Goal: Task Accomplishment & Management: Use online tool/utility

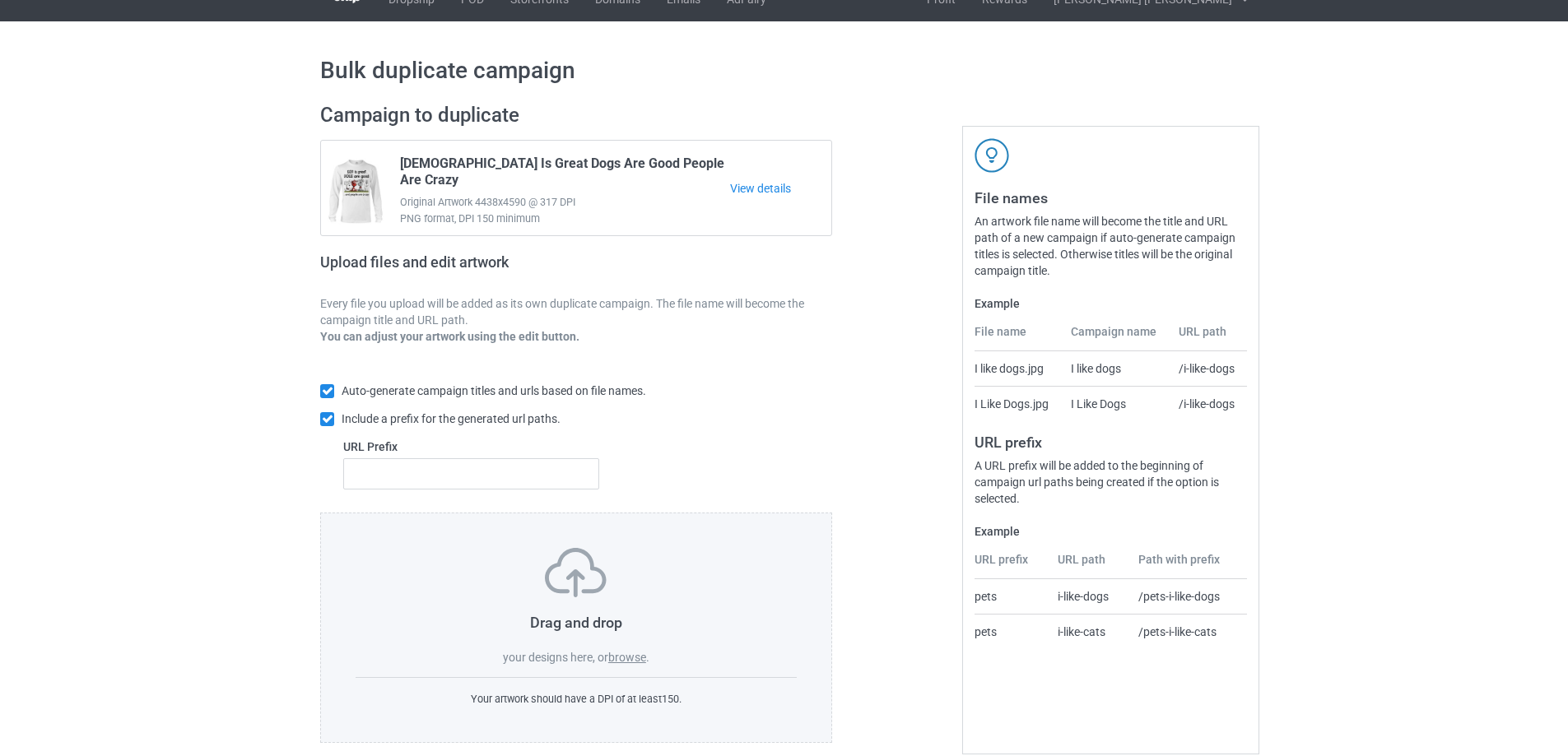
scroll to position [46, 0]
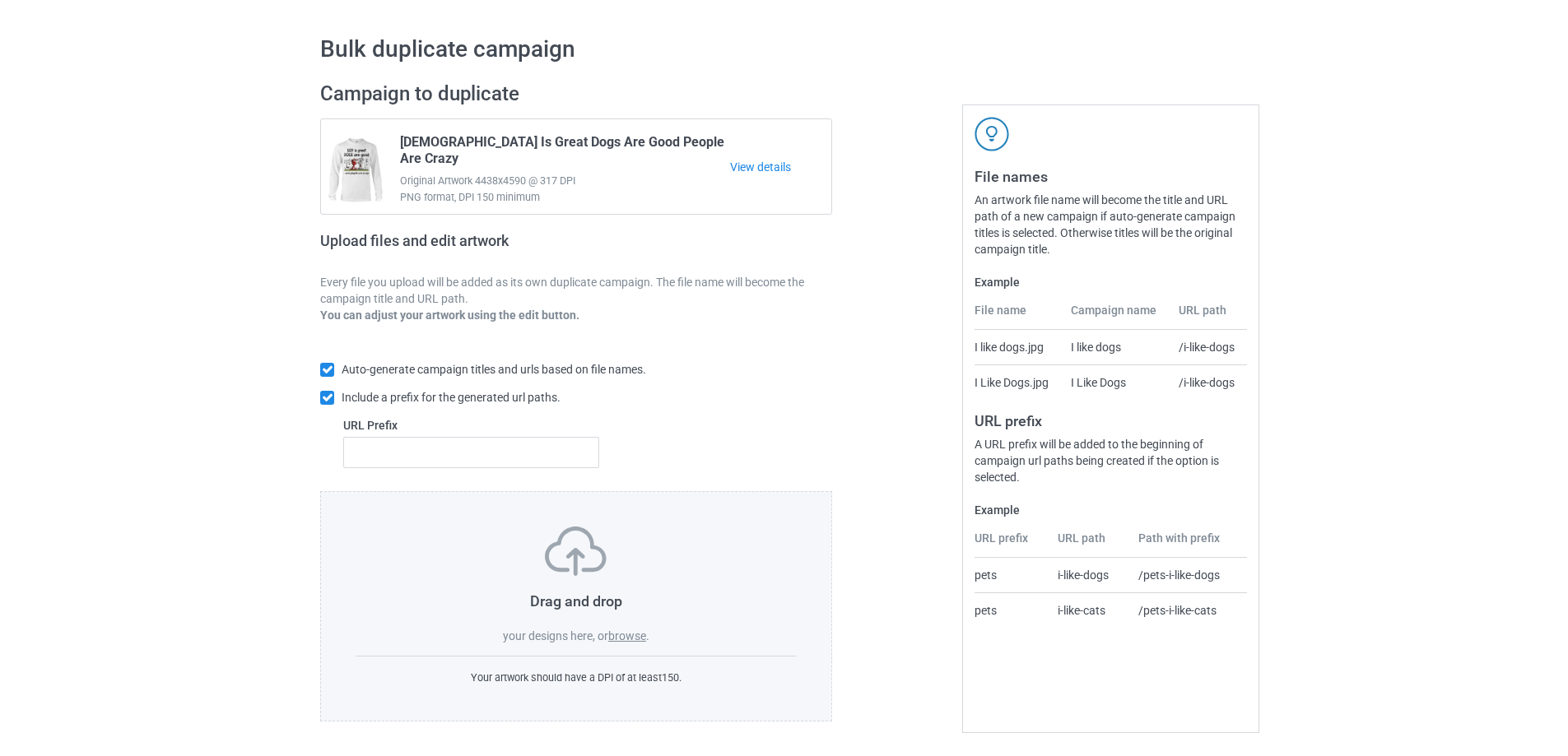
click at [624, 637] on label "browse" at bounding box center [627, 636] width 38 height 14
click at [0, 0] on input "browse" at bounding box center [0, 0] width 0 height 0
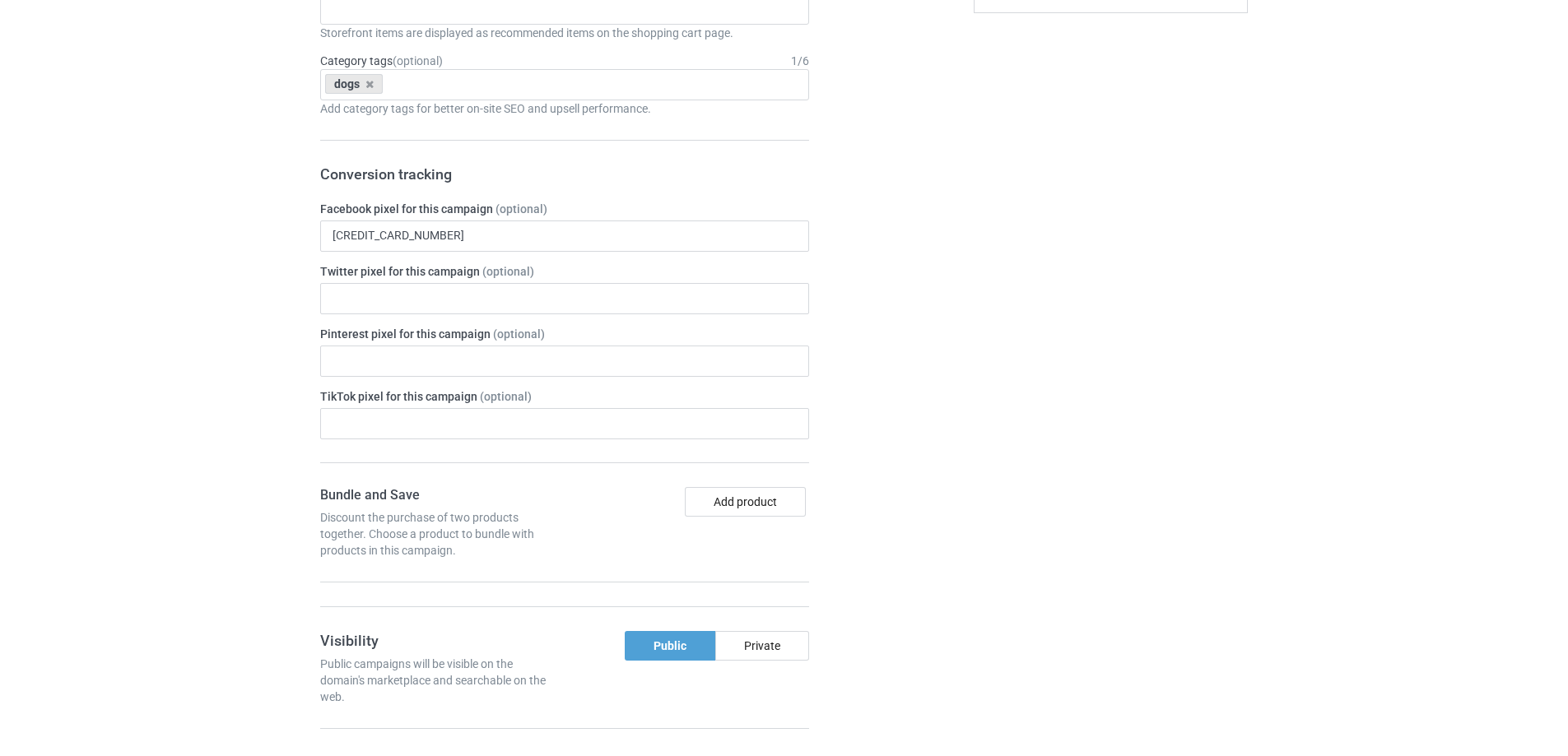
scroll to position [4981, 0]
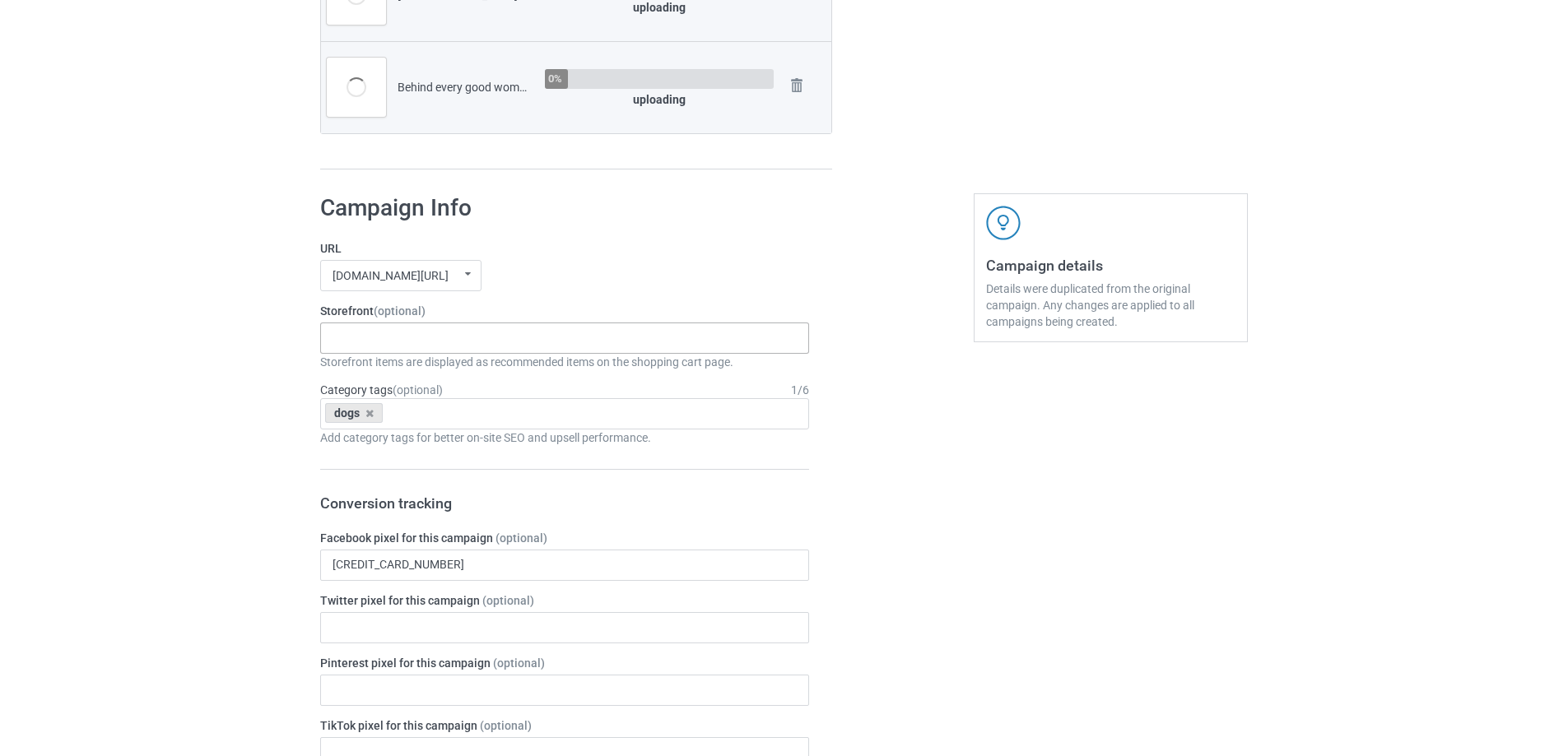
click at [355, 344] on input "text" at bounding box center [345, 337] width 25 height 14
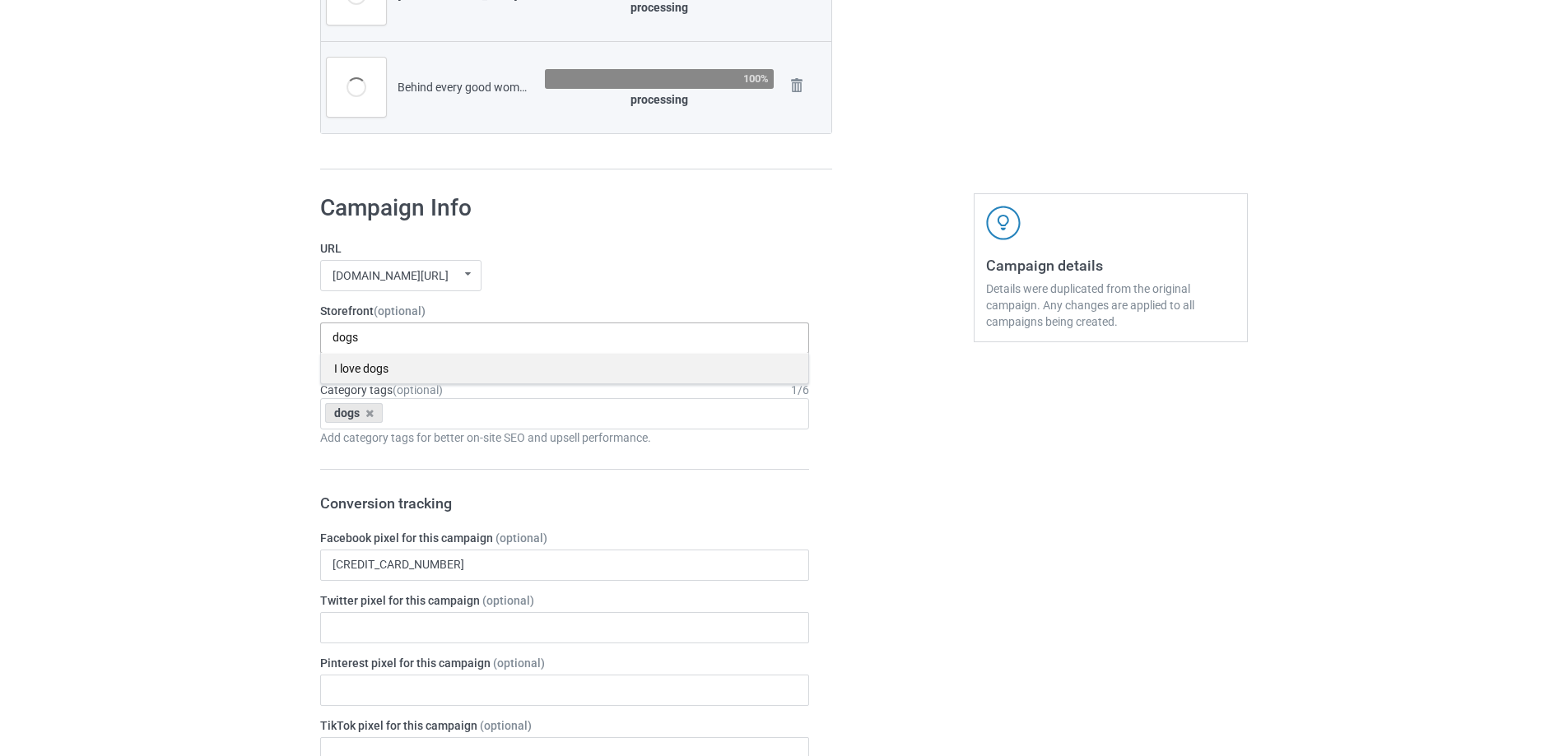
type input "dogs"
click at [398, 364] on div "I love dogs" at bounding box center [564, 368] width 487 height 30
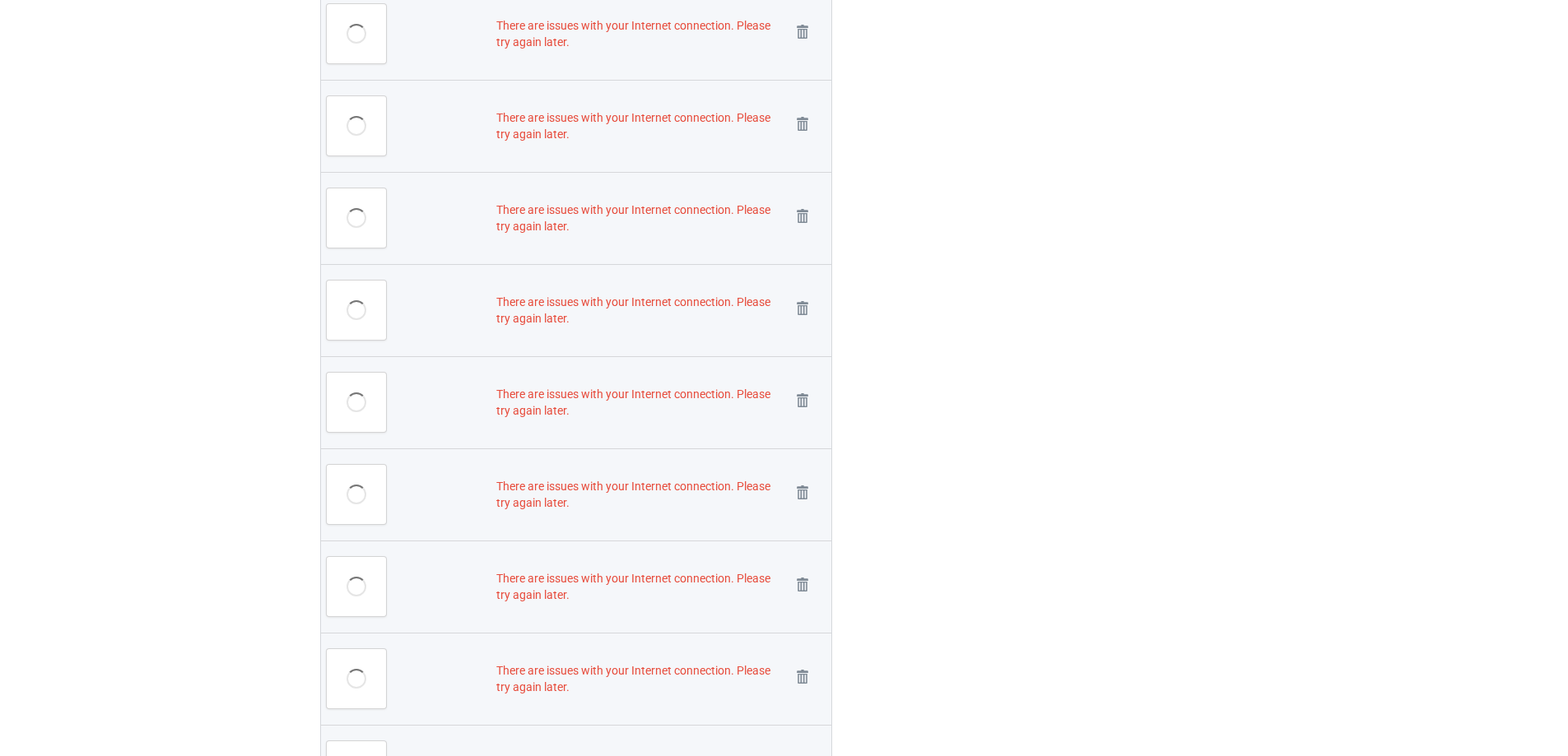
scroll to position [4195, 0]
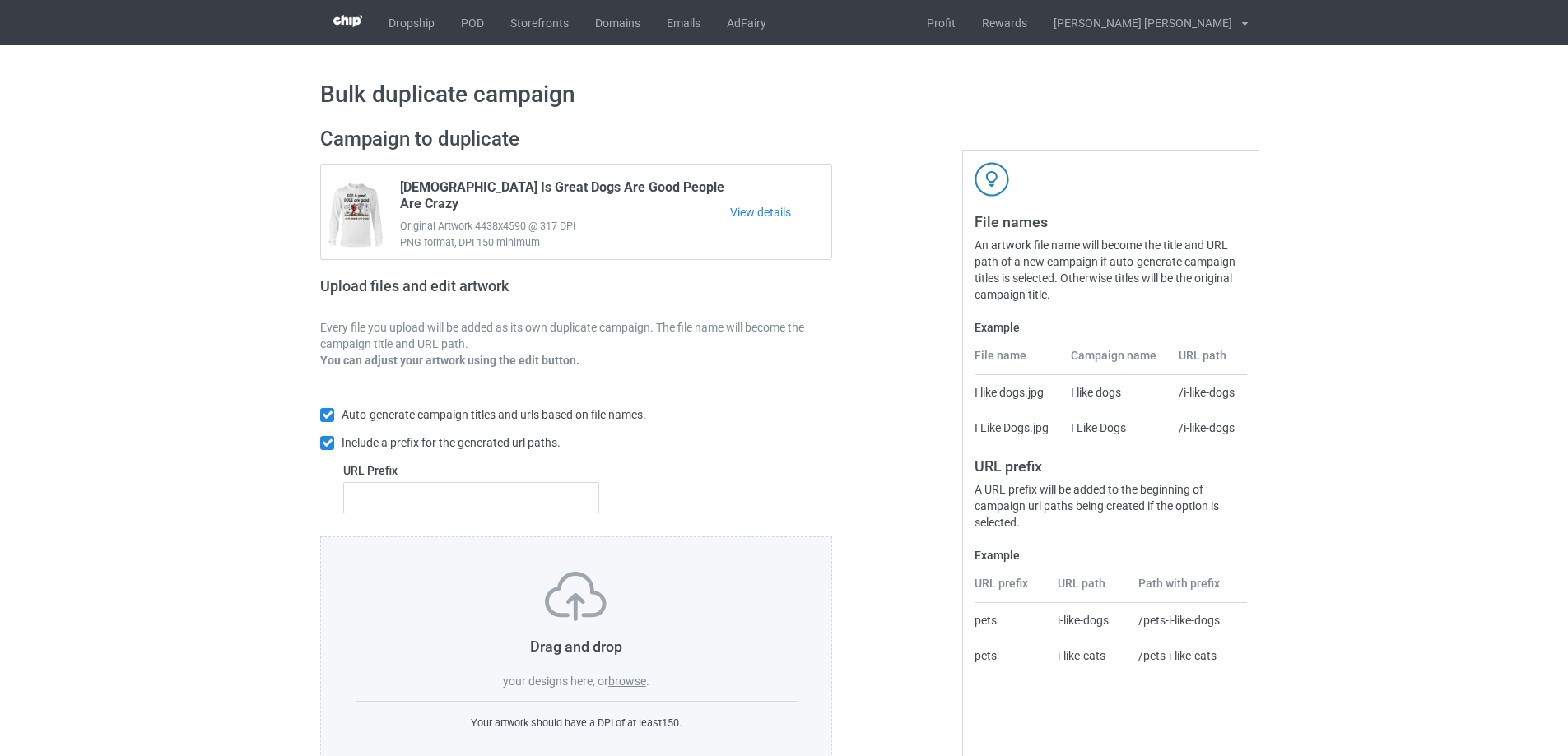
scroll to position [46, 0]
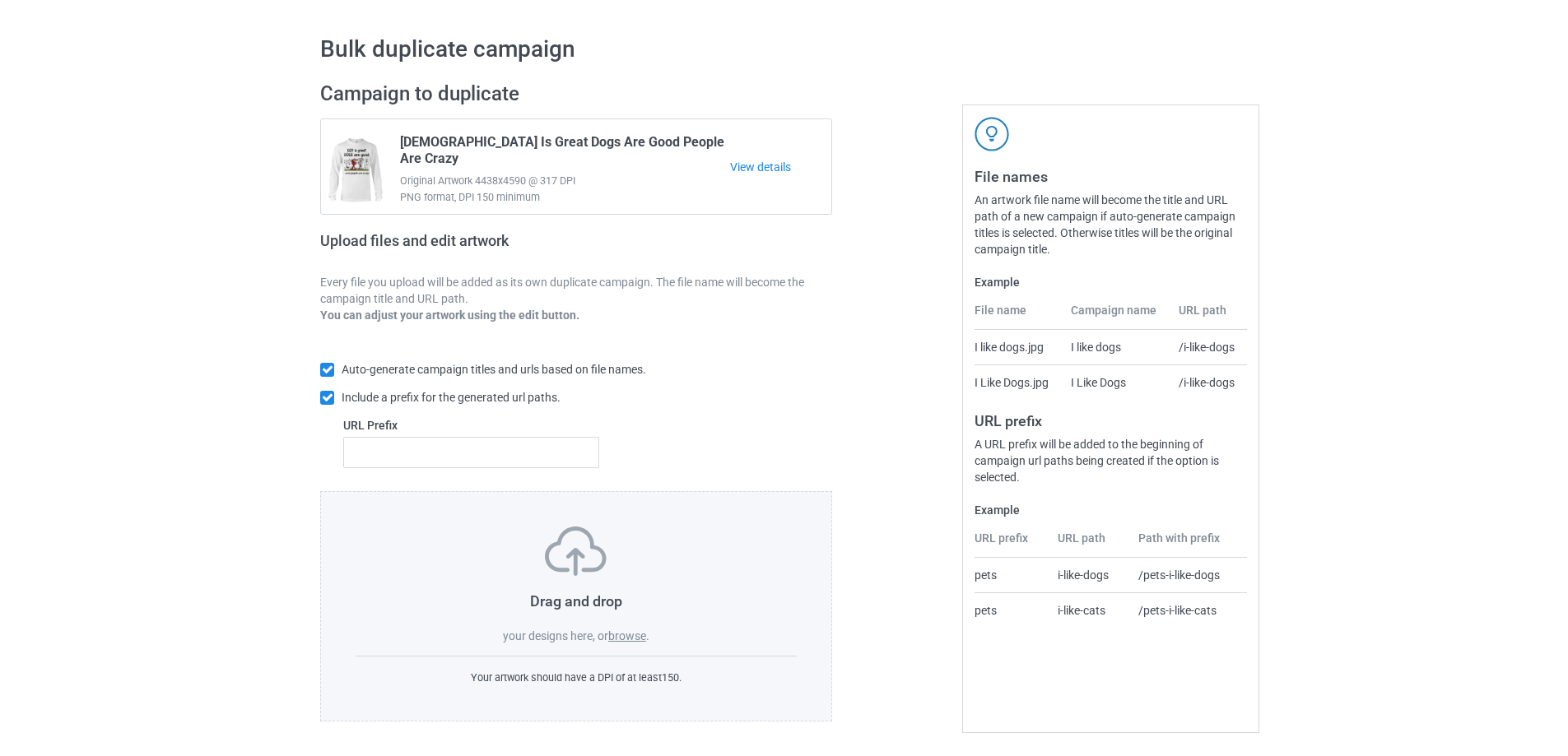
click at [627, 633] on label "browse" at bounding box center [627, 636] width 38 height 14
click at [0, 0] on input "browse" at bounding box center [0, 0] width 0 height 0
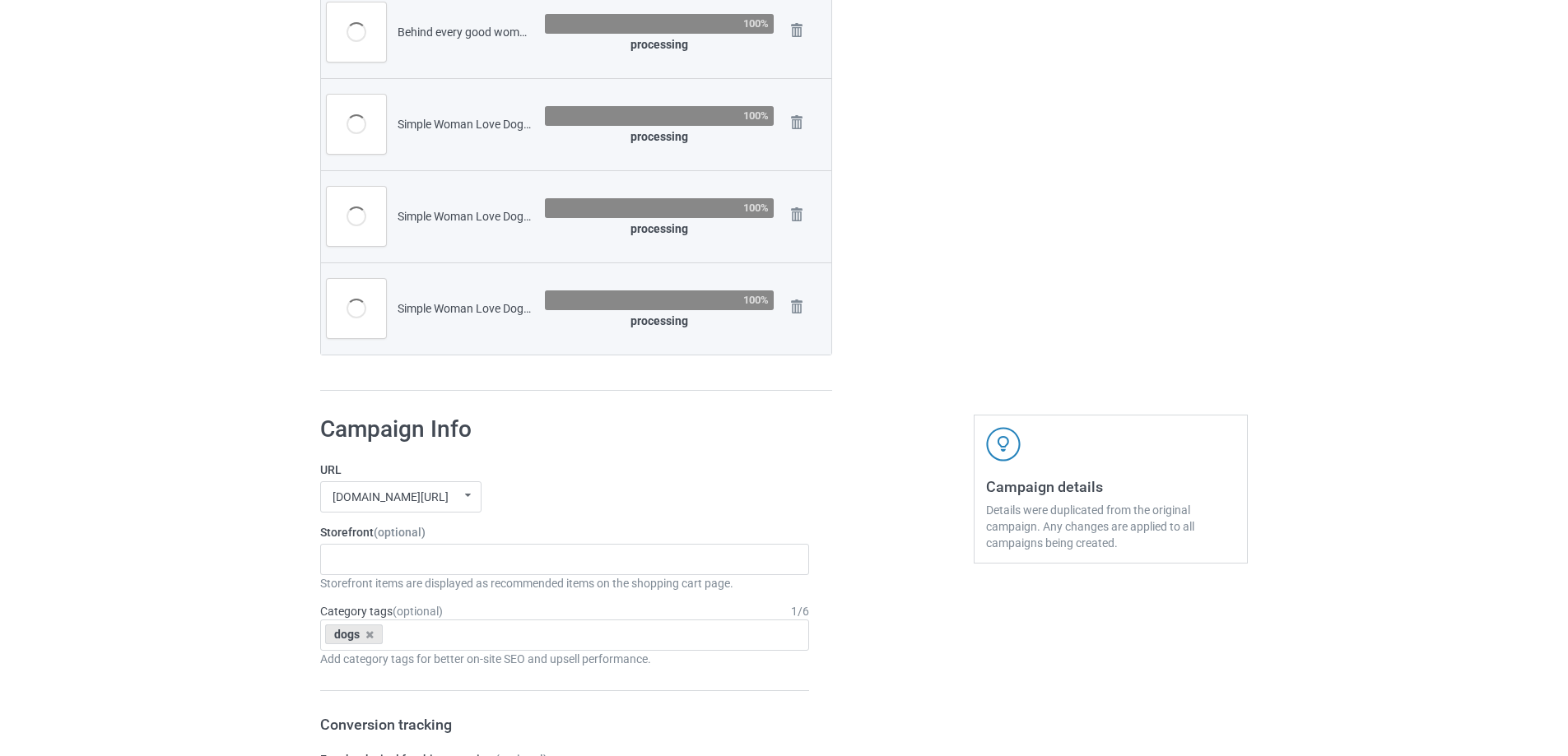
scroll to position [2513, 0]
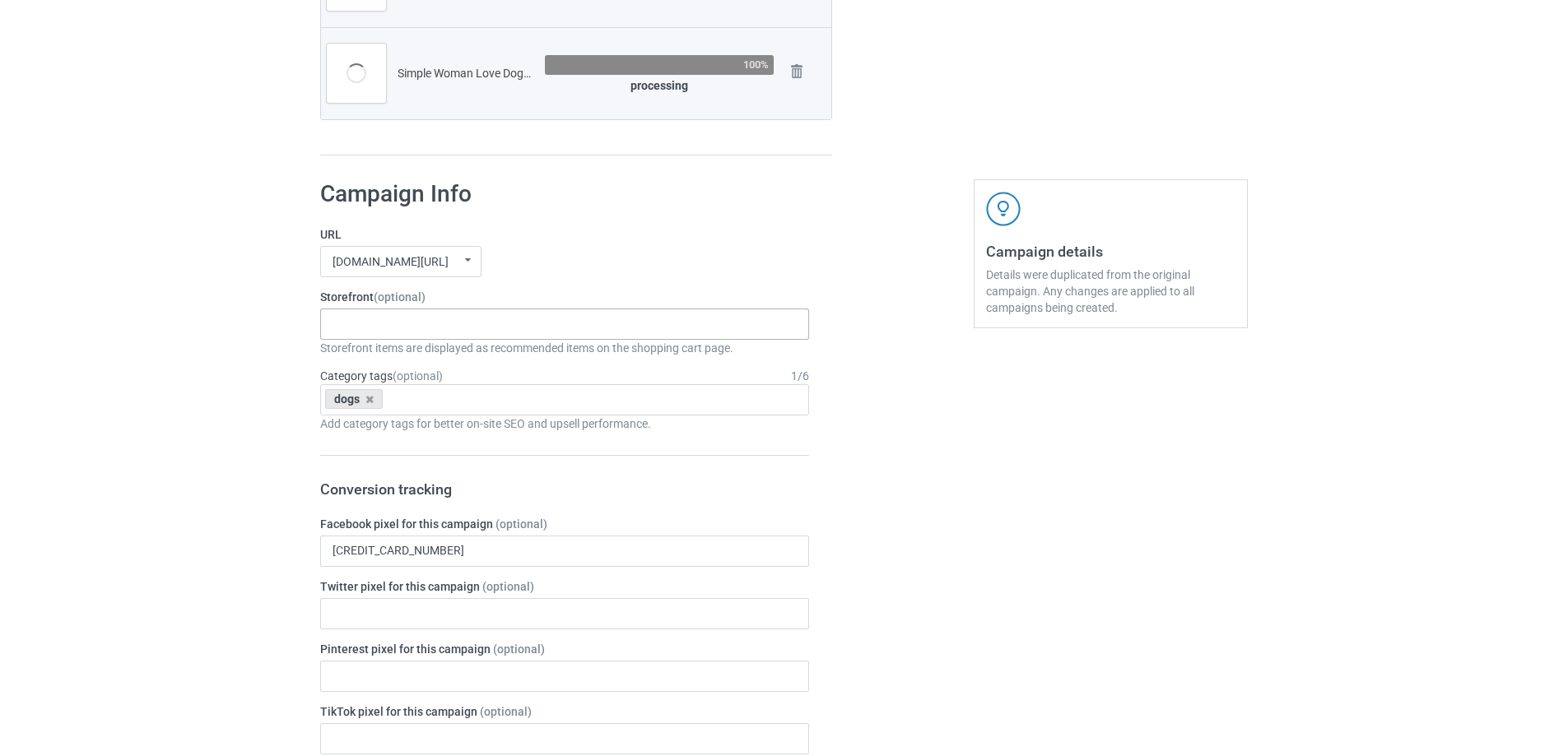
click at [528, 326] on div "Gifts For Bikers No Hobby Today Hide And Seek World Champion Sasquatch I Love C…" at bounding box center [564, 324] width 489 height 31
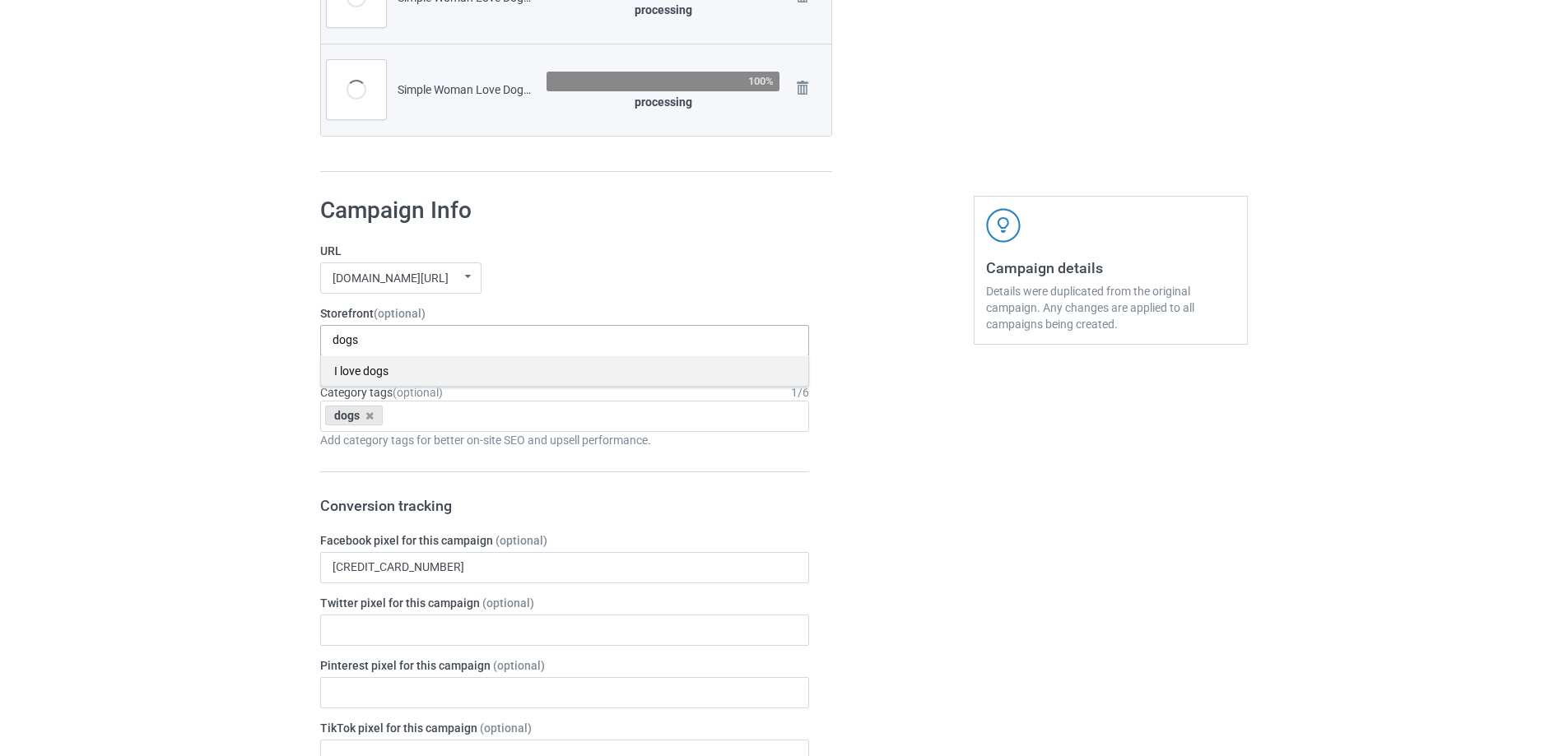
scroll to position [2663, 0]
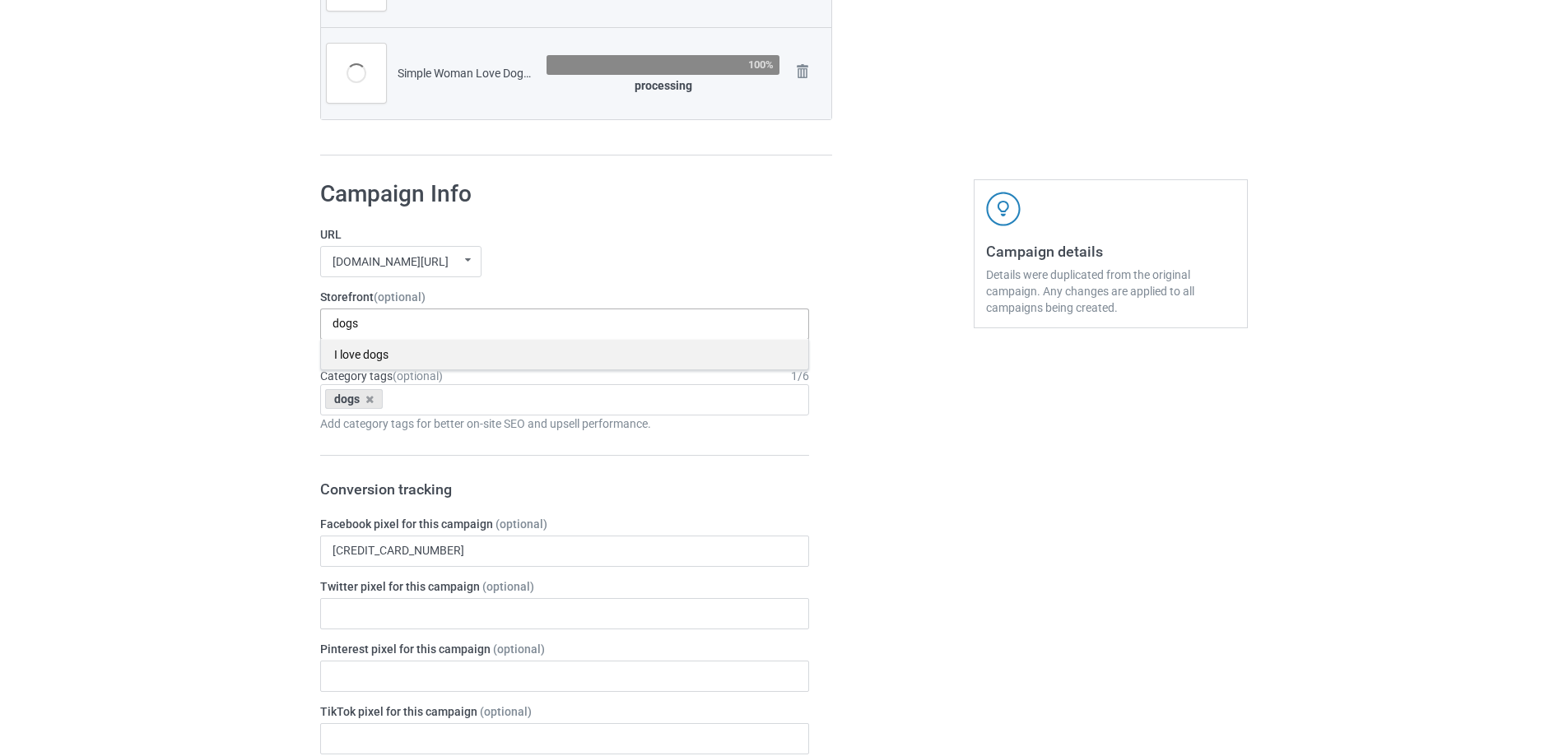
type input "dogs"
click at [355, 360] on div "I love dogs" at bounding box center [564, 354] width 487 height 30
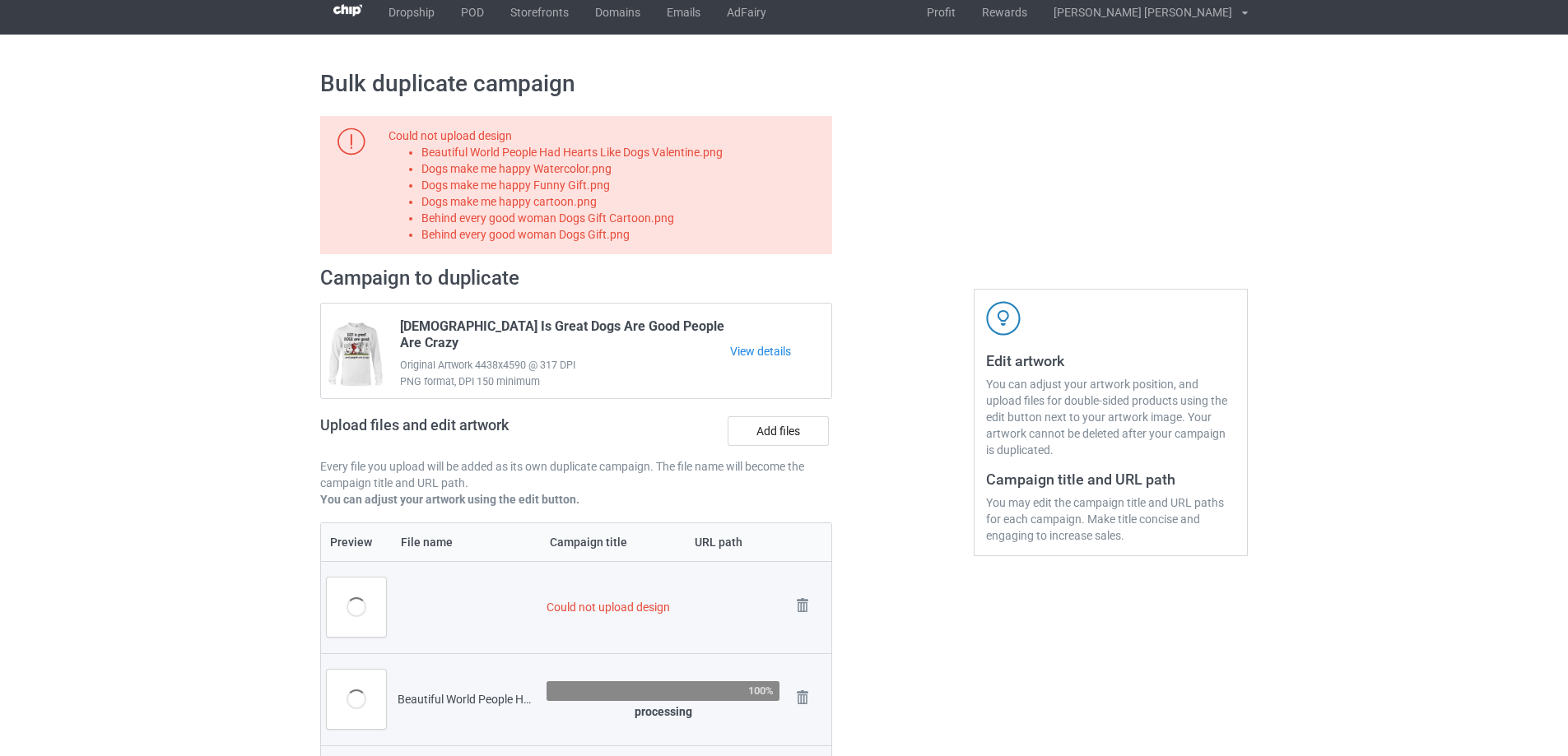
scroll to position [0, 0]
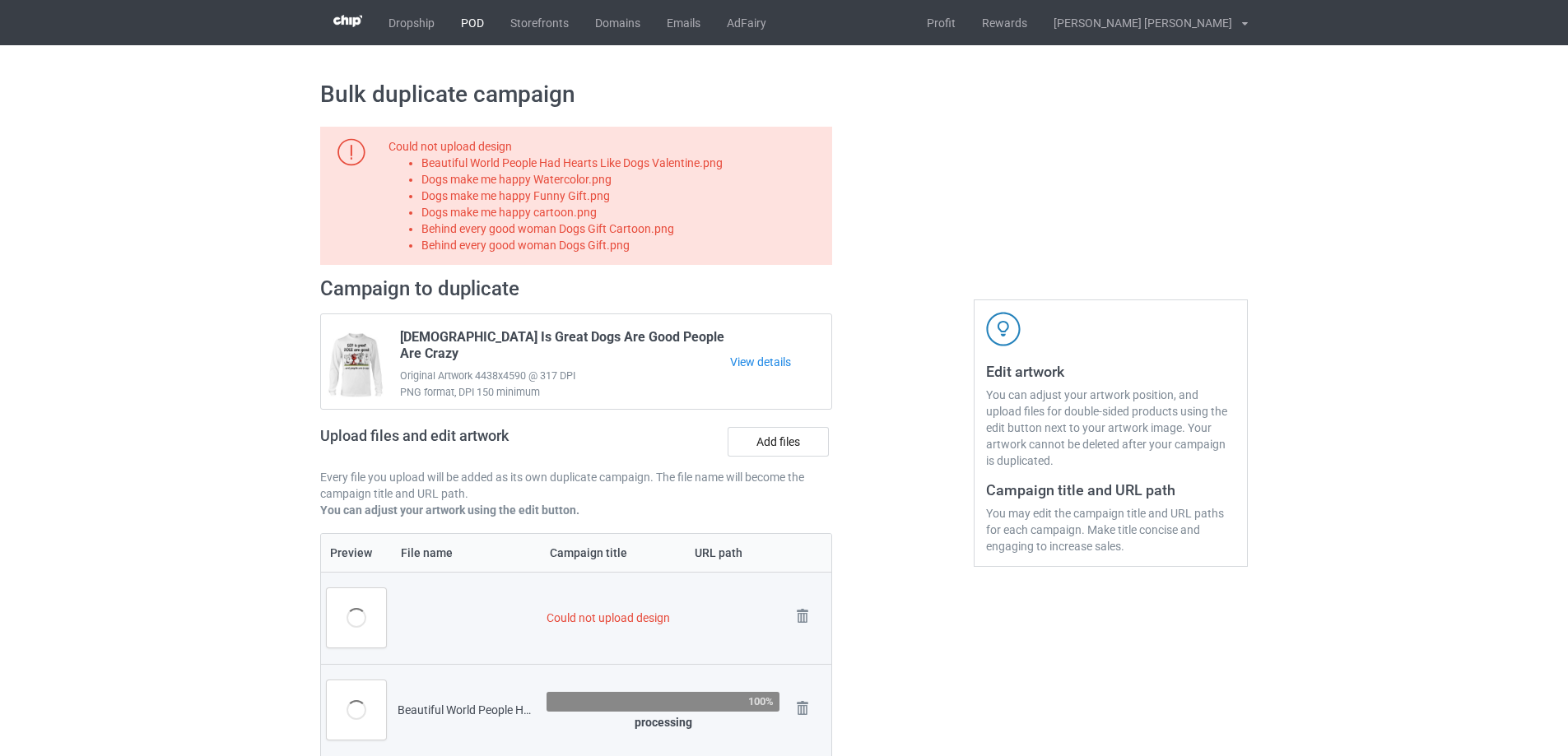
click at [476, 25] on link "POD" at bounding box center [472, 22] width 49 height 45
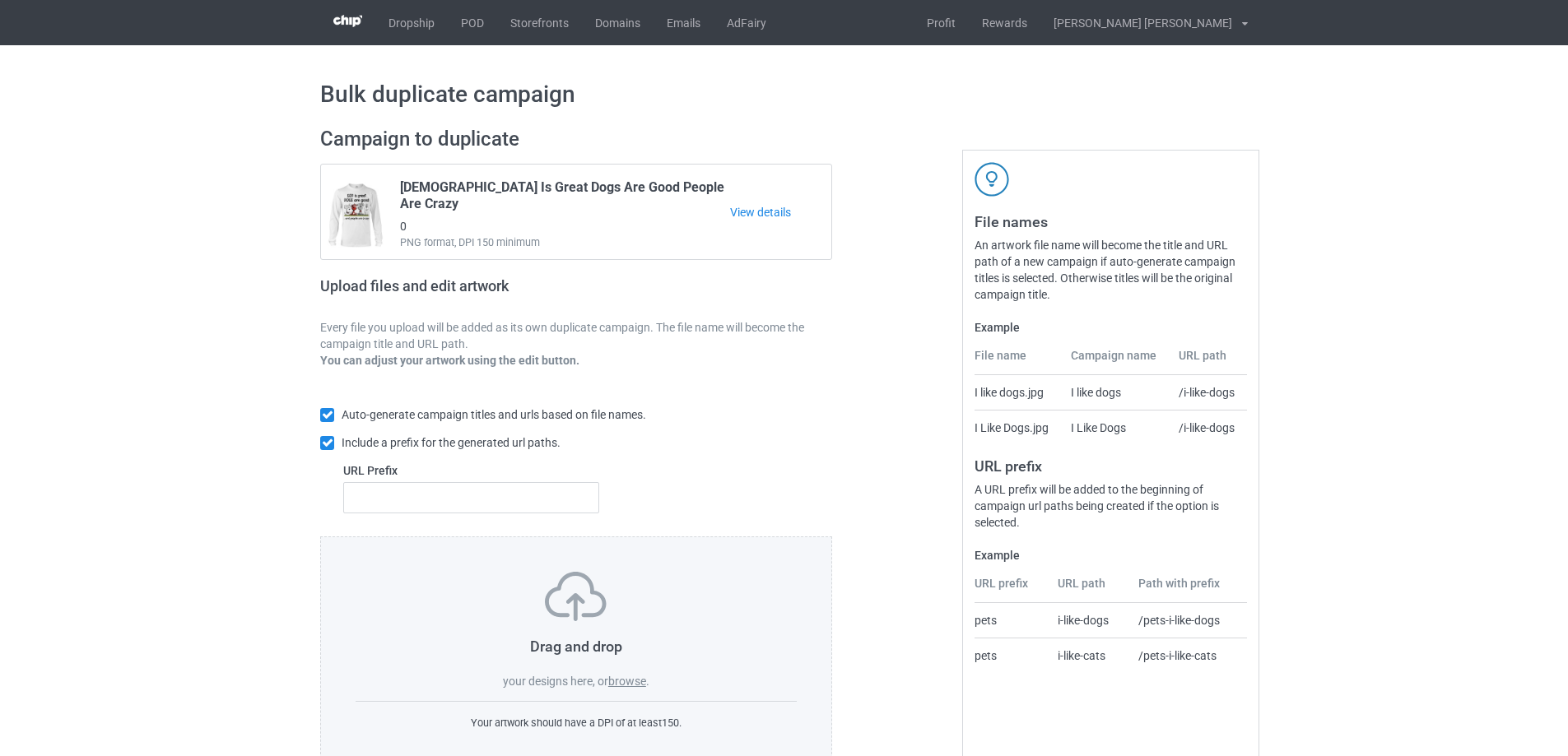
click at [645, 685] on label "browse" at bounding box center [627, 682] width 38 height 14
click at [0, 0] on input "browse" at bounding box center [0, 0] width 0 height 0
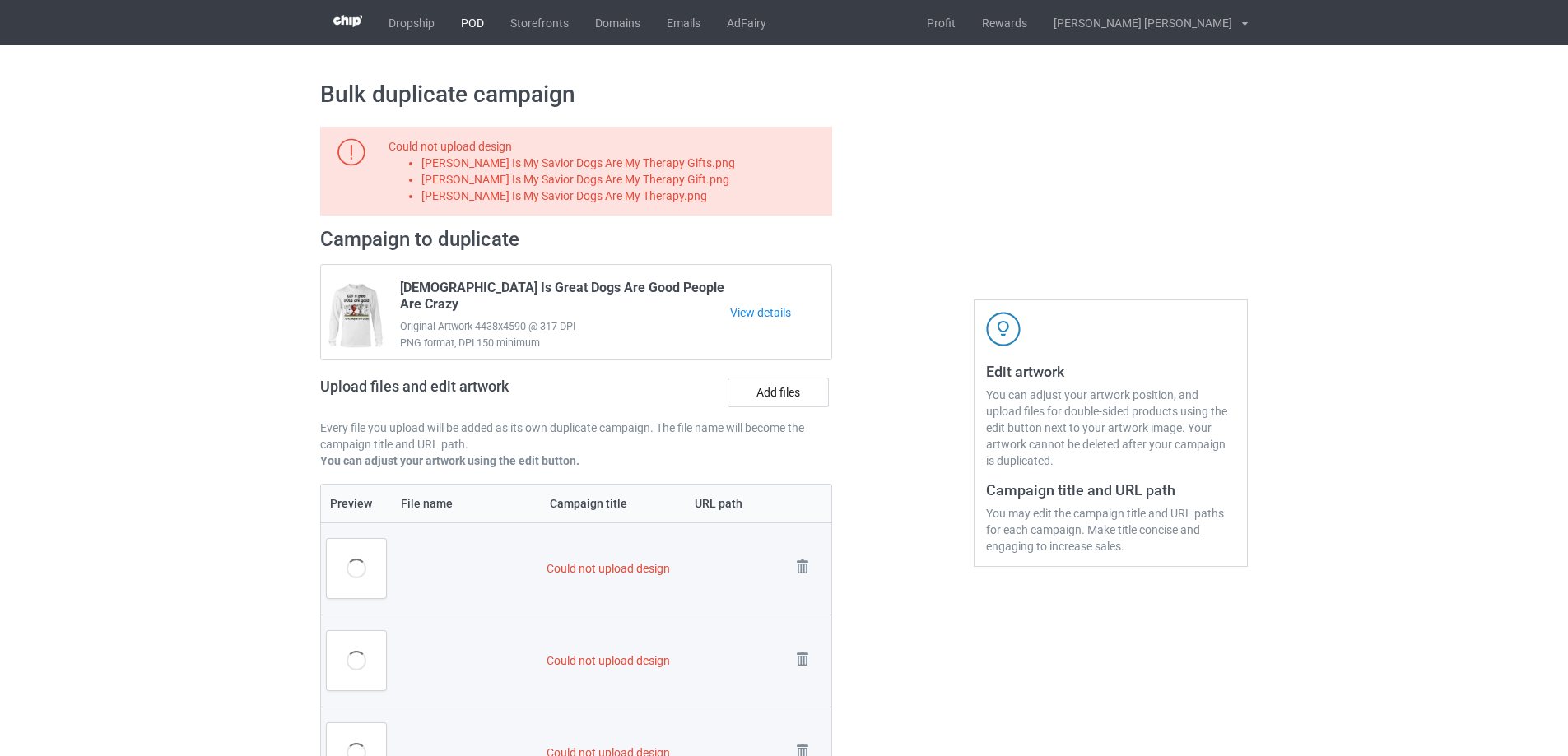
click at [465, 28] on link "POD" at bounding box center [472, 22] width 49 height 45
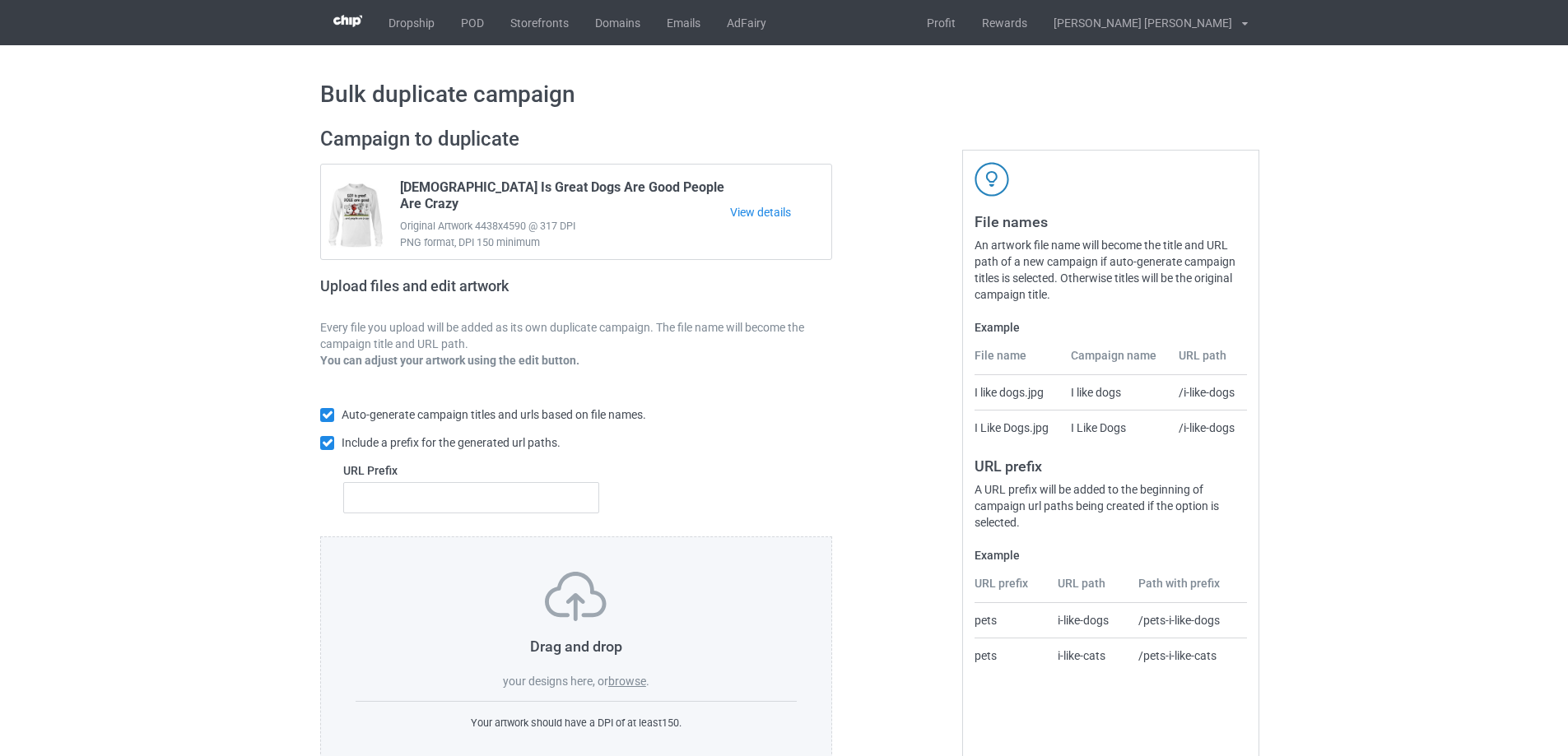
click at [623, 683] on label "browse" at bounding box center [627, 682] width 38 height 14
click at [0, 0] on input "browse" at bounding box center [0, 0] width 0 height 0
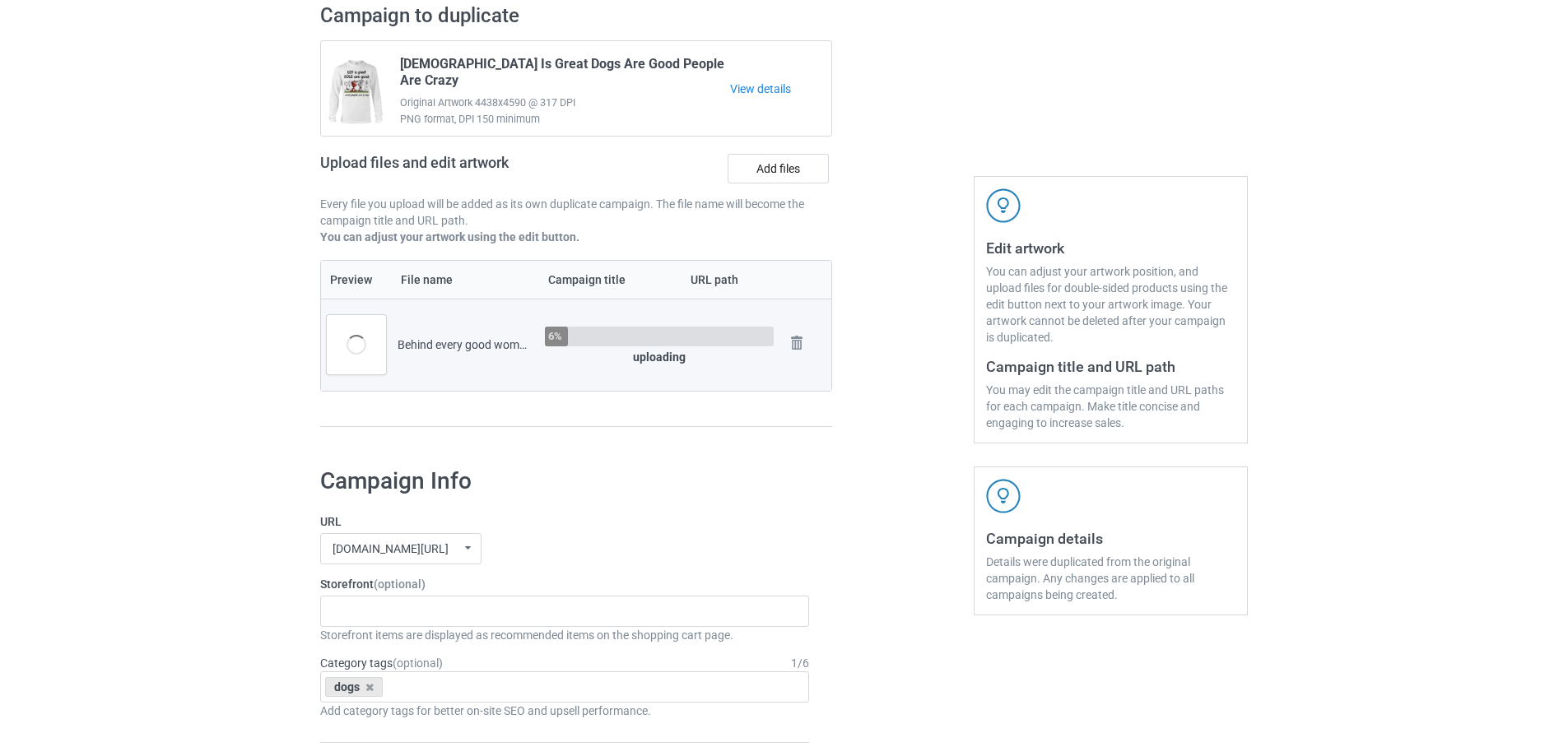
scroll to position [494, 0]
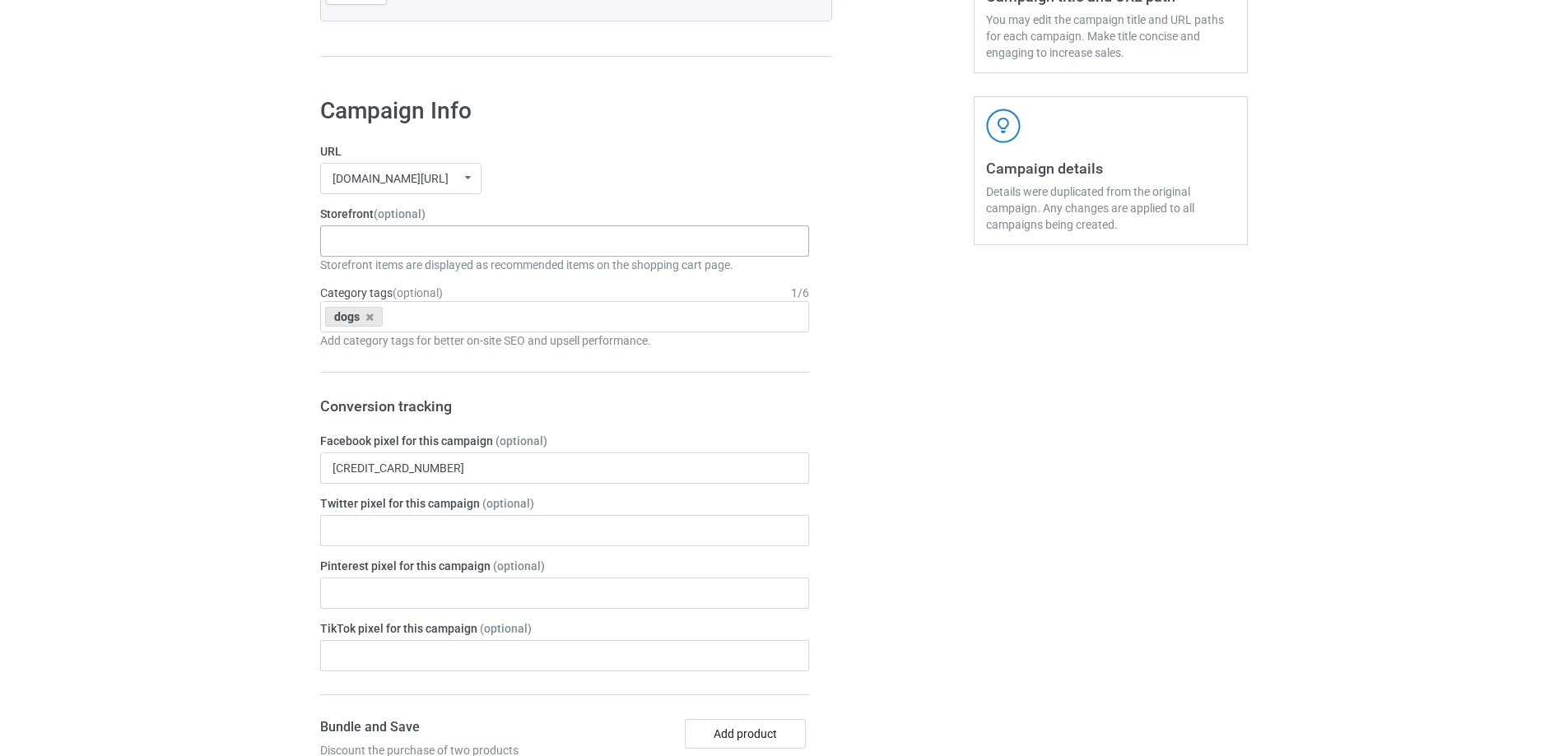
click at [423, 240] on div "Gifts For Bikers No Hobby Today Hide And Seek World Champion Sasquatch I Love C…" at bounding box center [564, 241] width 489 height 31
type input "dogs"
click at [408, 278] on div "I love dogs" at bounding box center [564, 271] width 487 height 30
click at [1103, 496] on div "Campaign details Details were duplicated from the original campaign. Any change…" at bounding box center [1110, 704] width 297 height 1240
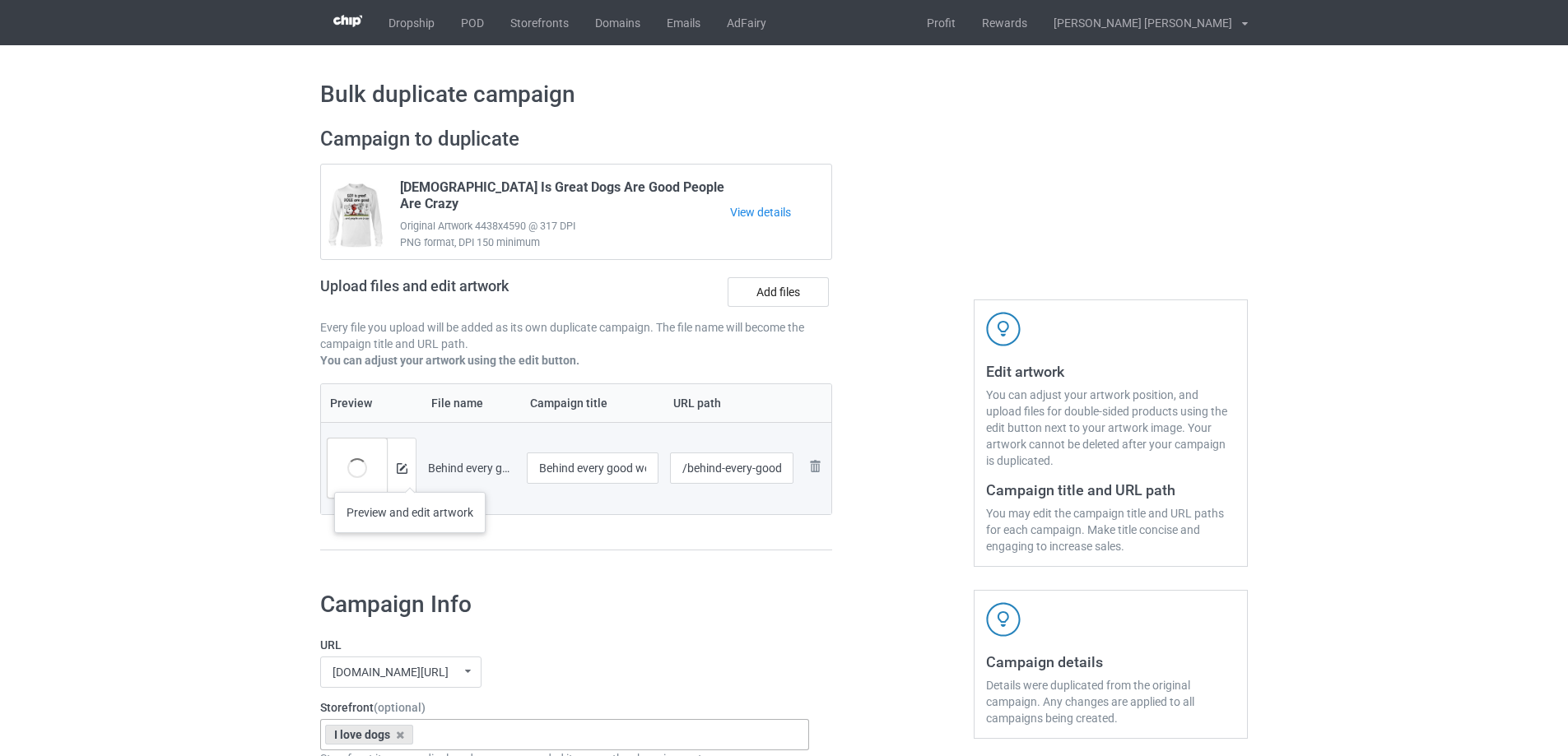
click at [410, 475] on div at bounding box center [401, 468] width 29 height 59
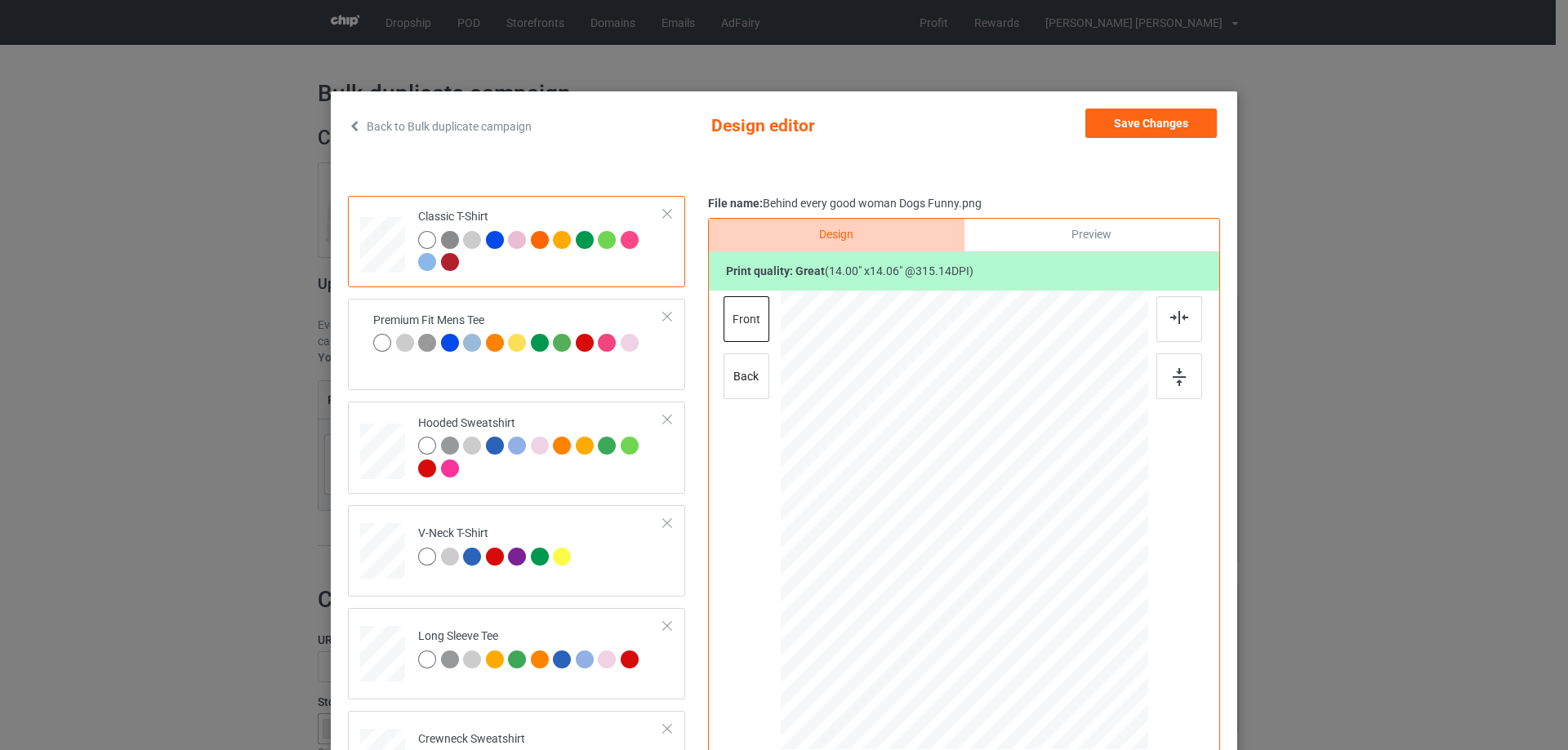
scroll to position [81, 0]
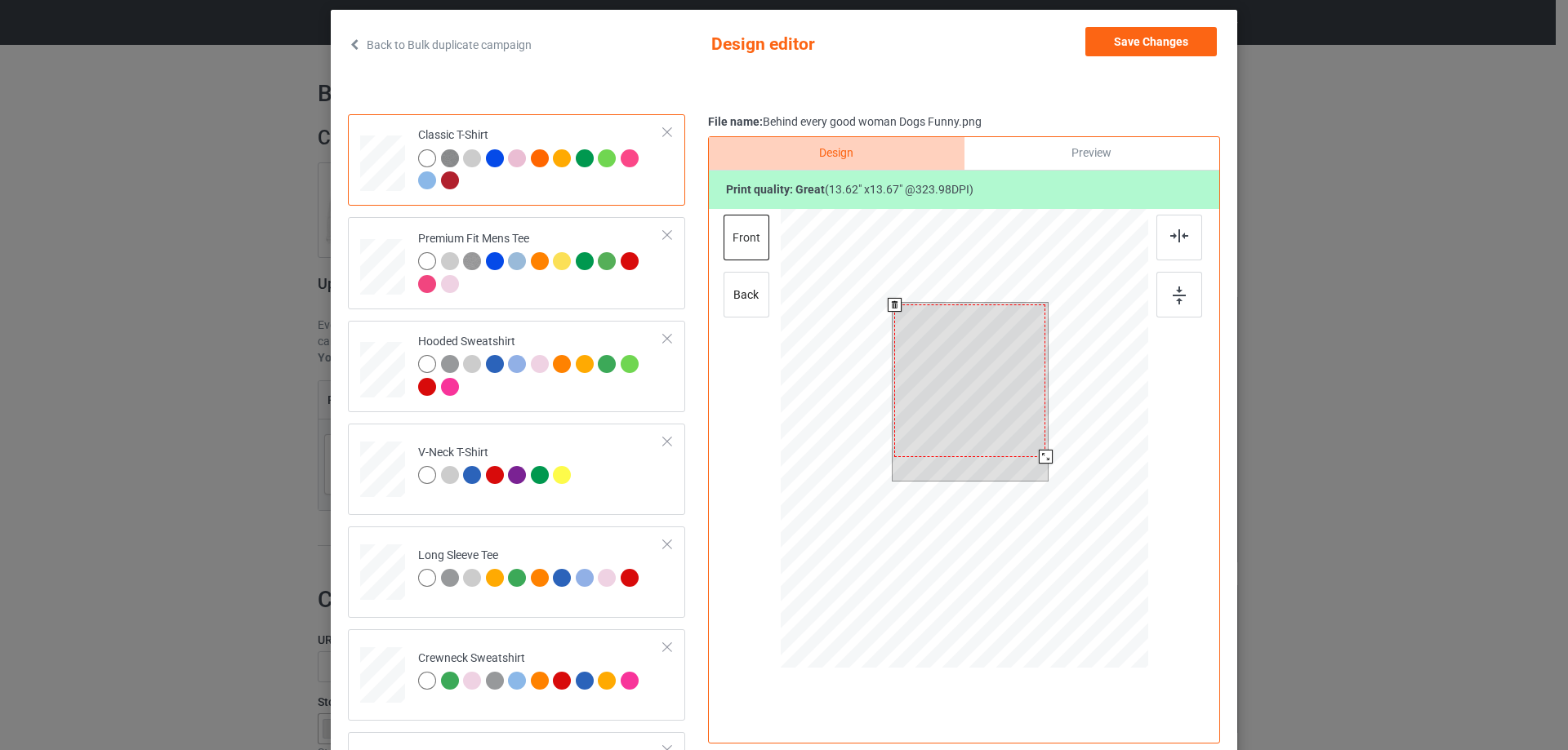
click at [1038, 456] on div at bounding box center [1045, 456] width 14 height 14
click at [998, 372] on div at bounding box center [972, 378] width 151 height 152
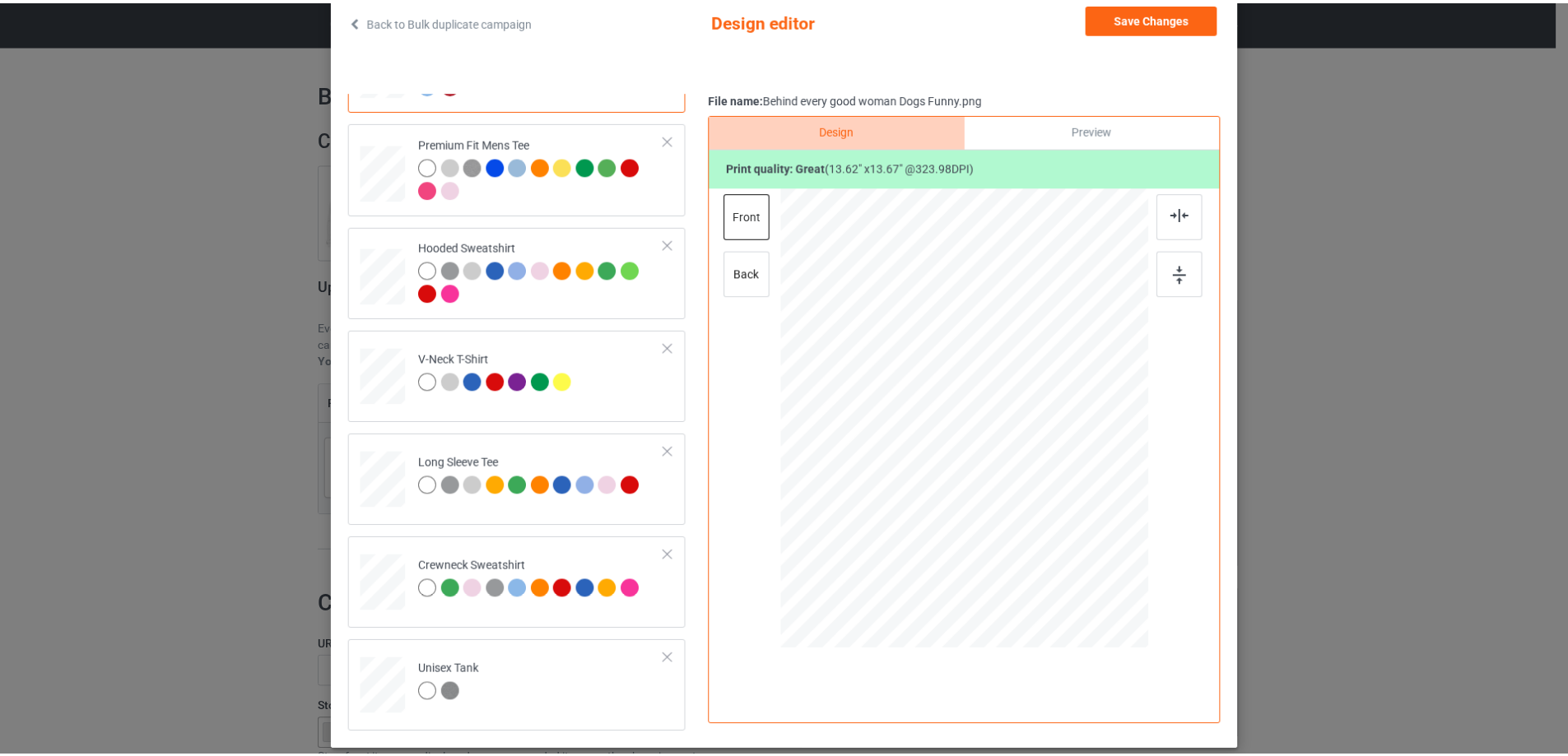
scroll to position [0, 0]
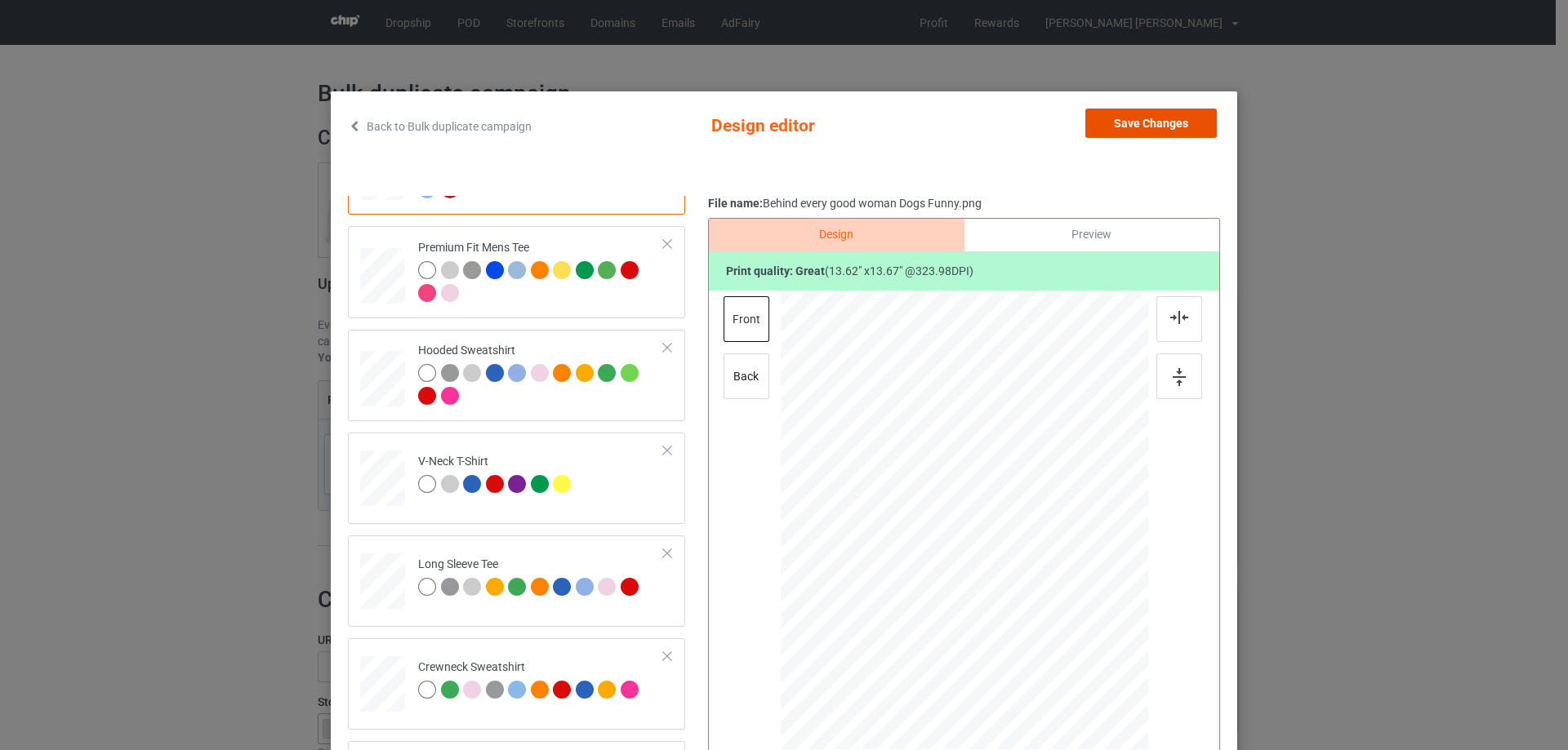
click at [1132, 132] on button "Save Changes" at bounding box center [1151, 122] width 132 height 29
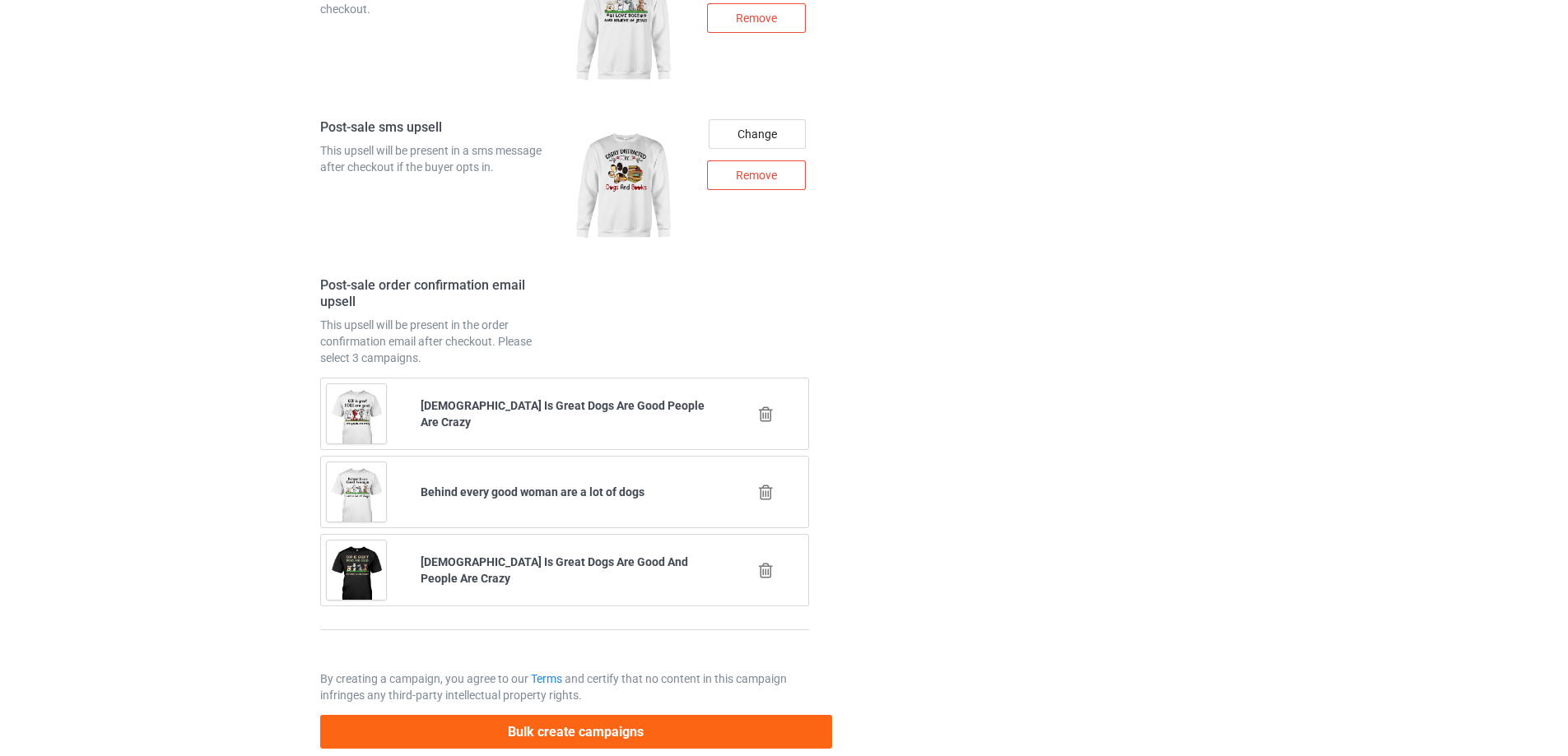
scroll to position [2313, 0]
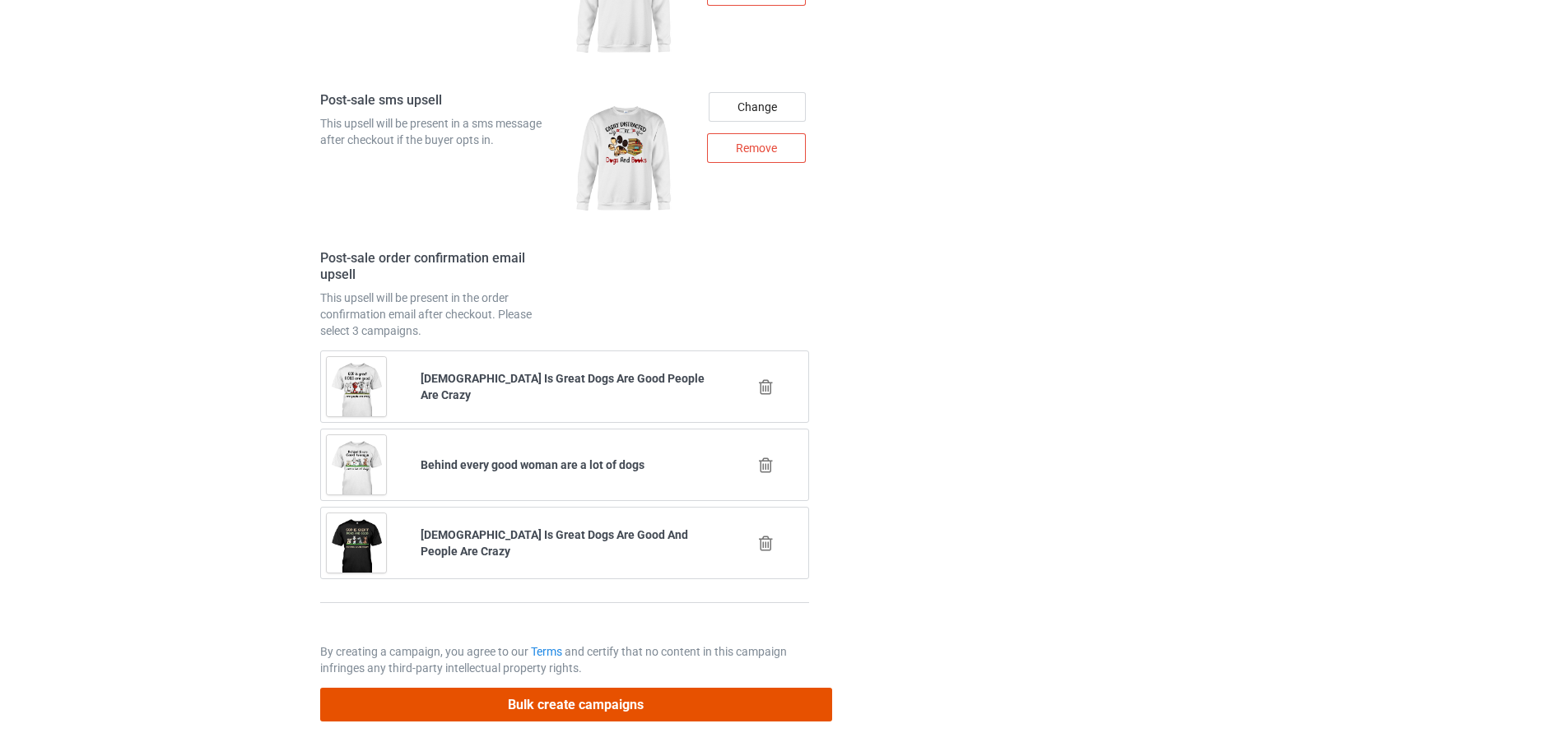
click at [508, 704] on button "Bulk create campaigns" at bounding box center [575, 704] width 512 height 34
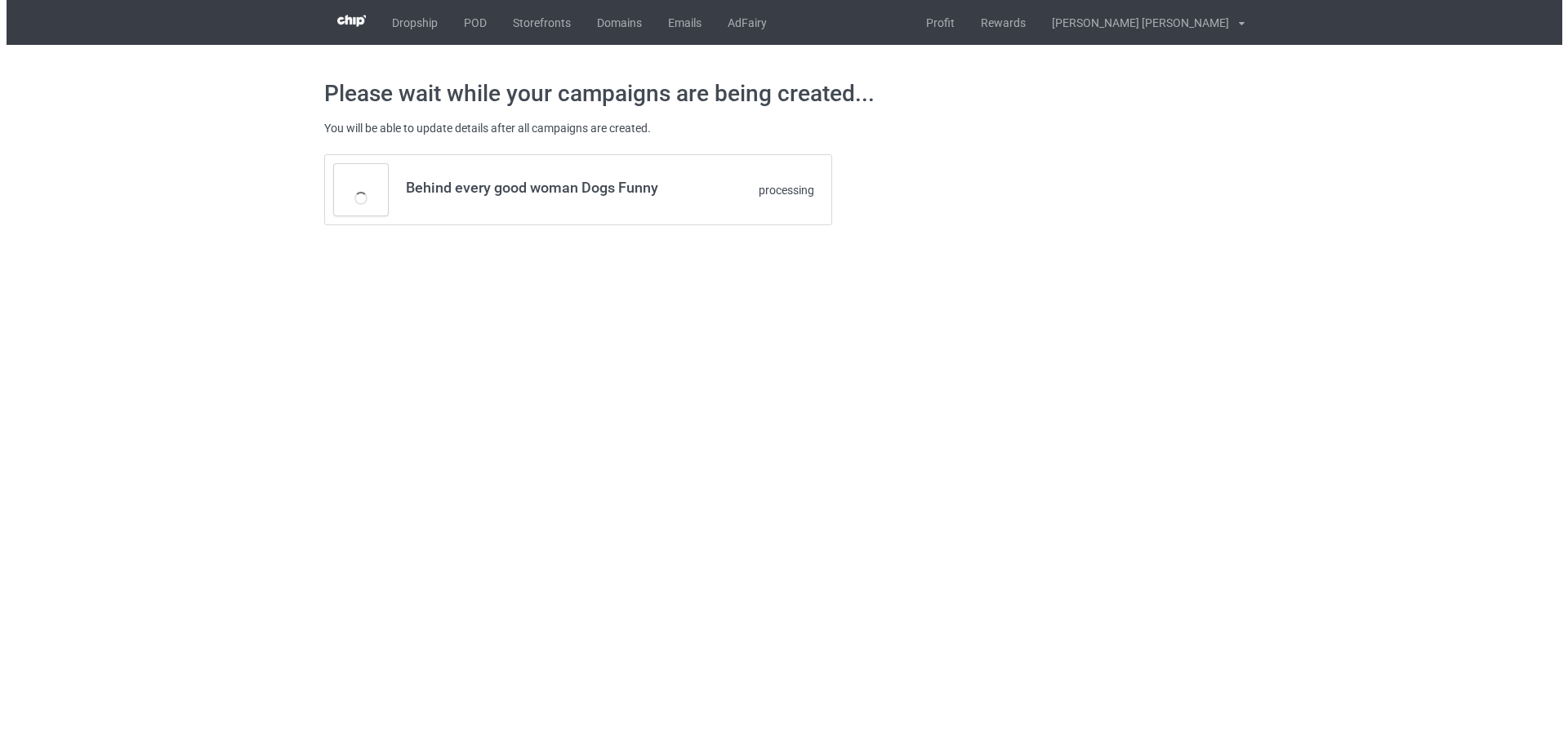
scroll to position [0, 0]
